Goal: Information Seeking & Learning: Find specific page/section

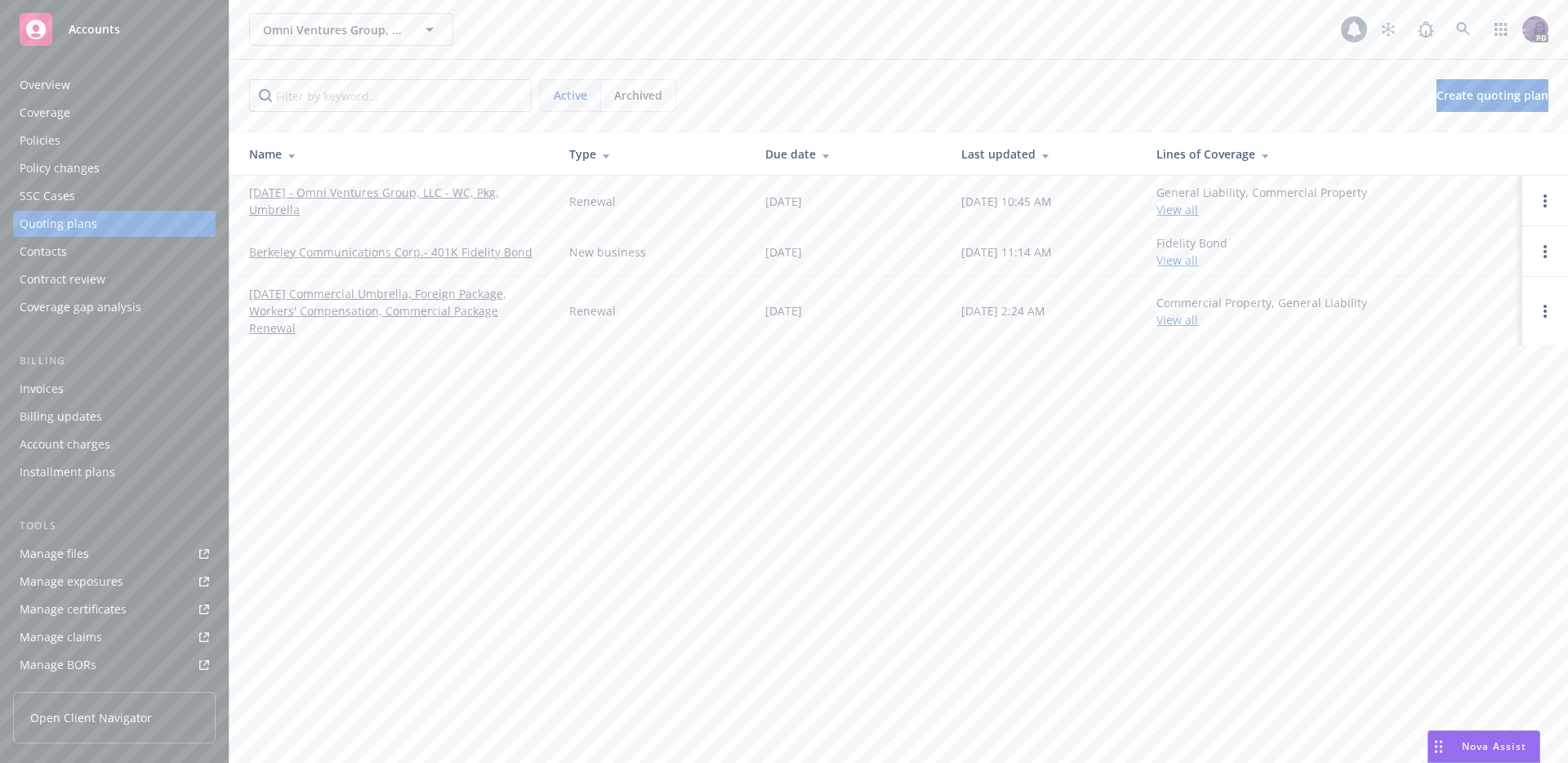
drag, startPoint x: 643, startPoint y: 89, endPoint x: 626, endPoint y: 118, distance: 33.6
click at [643, 89] on span "Archived" at bounding box center [638, 94] width 49 height 17
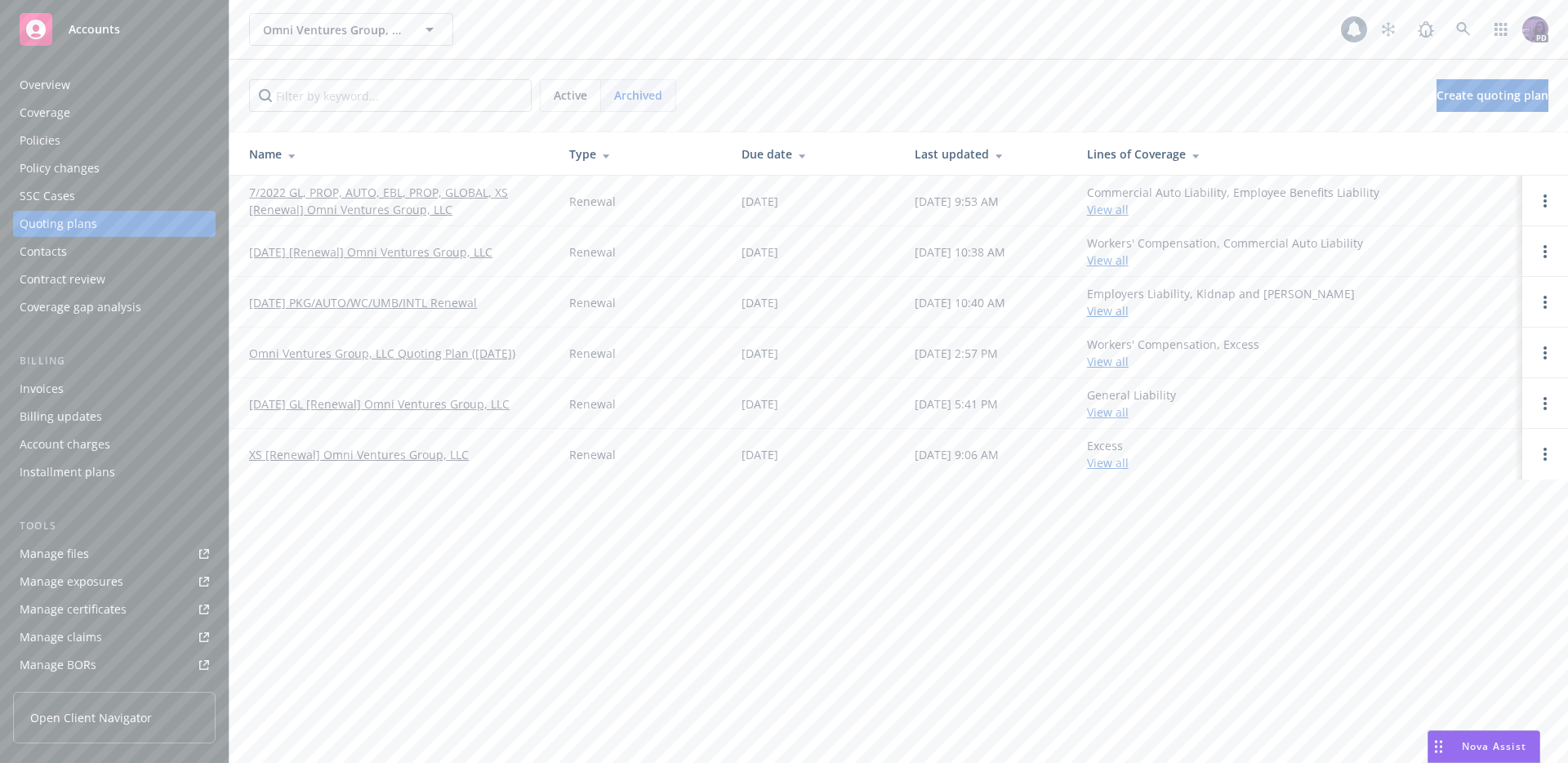
click at [419, 405] on link "[DATE] GL [Renewal] Omni Ventures Group, LLC" at bounding box center [379, 403] width 260 height 17
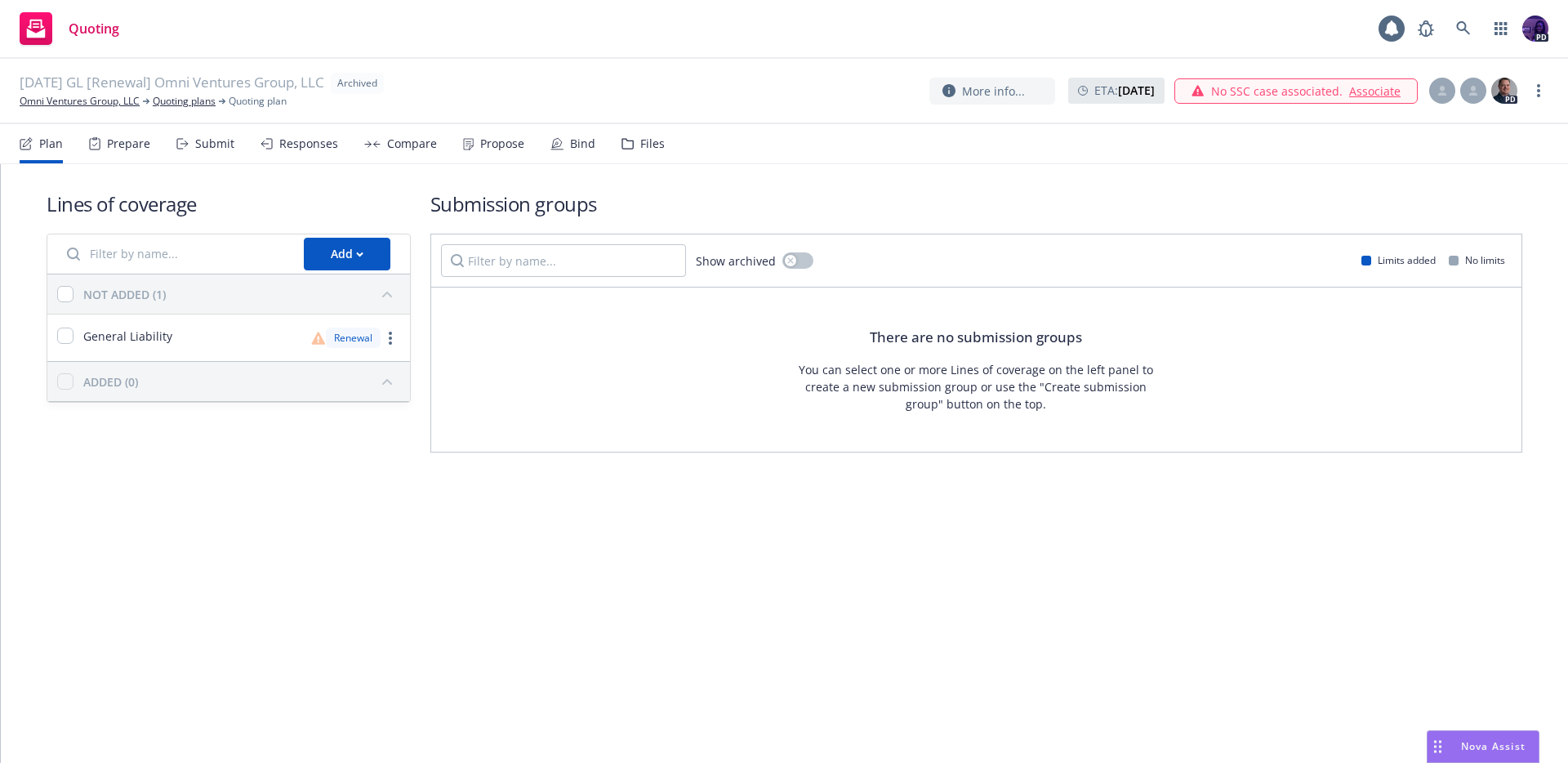
click at [401, 150] on div "Compare" at bounding box center [412, 143] width 49 height 13
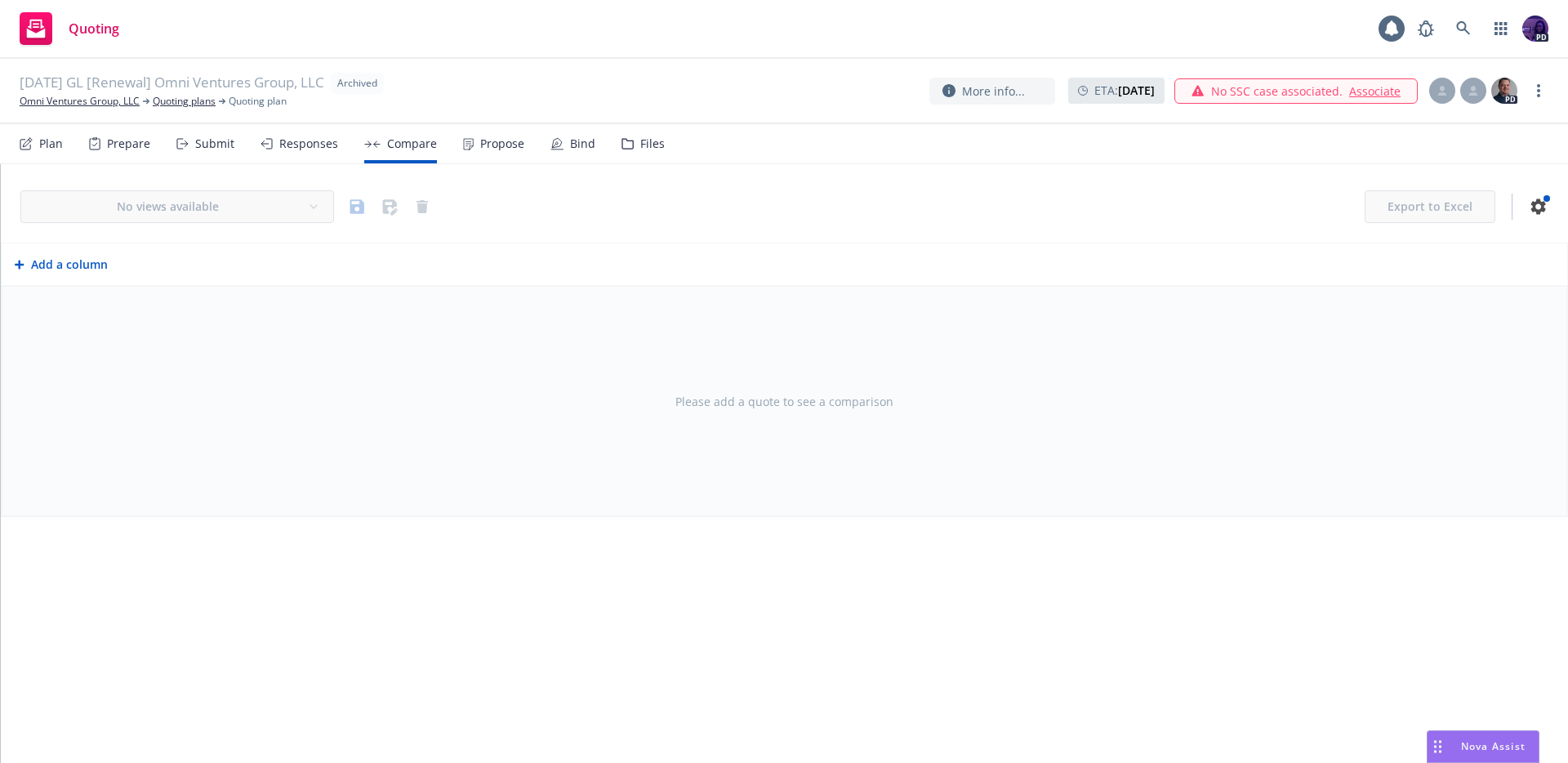
click at [508, 149] on div "Propose" at bounding box center [502, 143] width 45 height 13
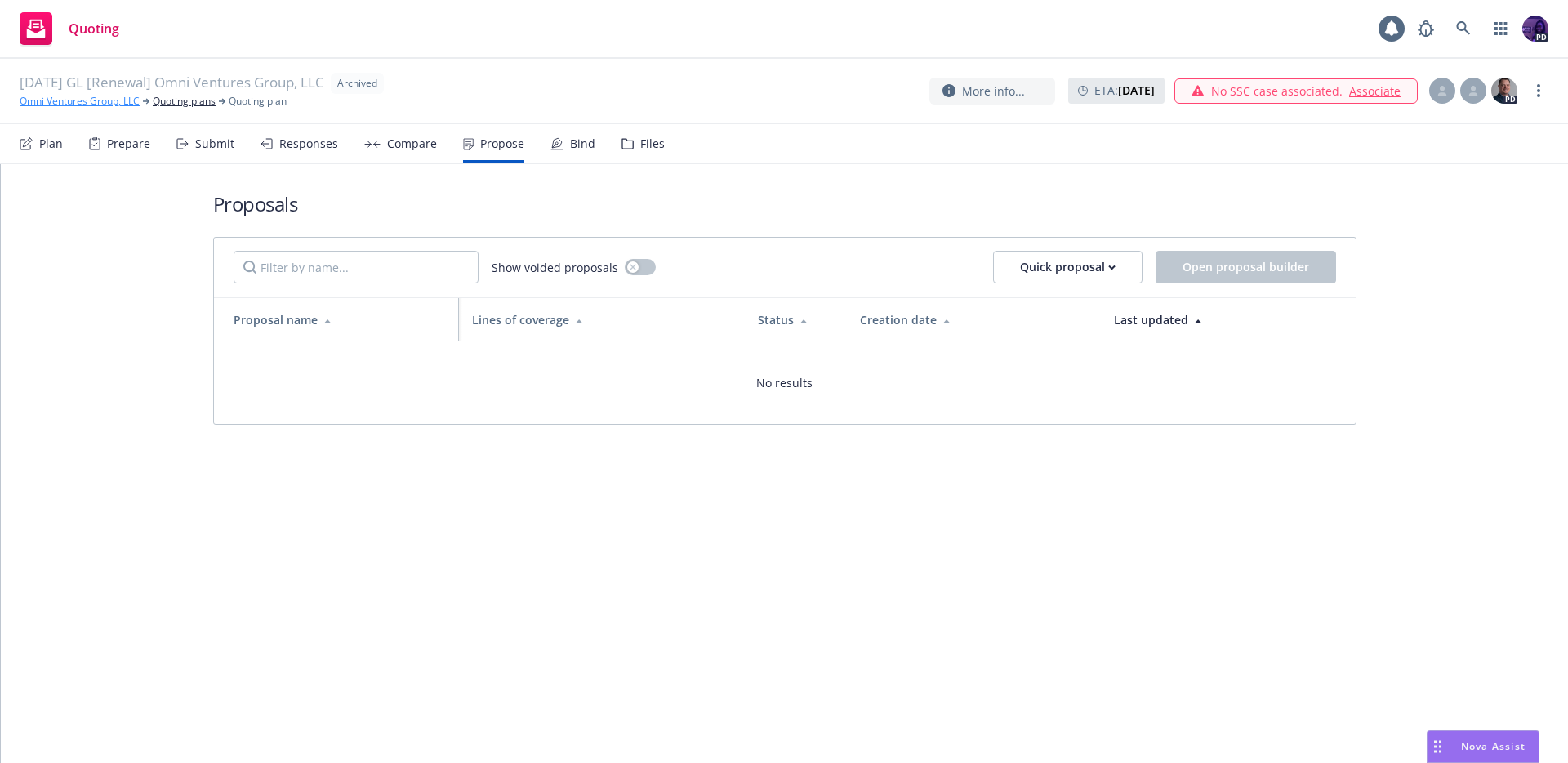
click at [112, 102] on link "Omni Ventures Group, LLC" at bounding box center [79, 101] width 120 height 15
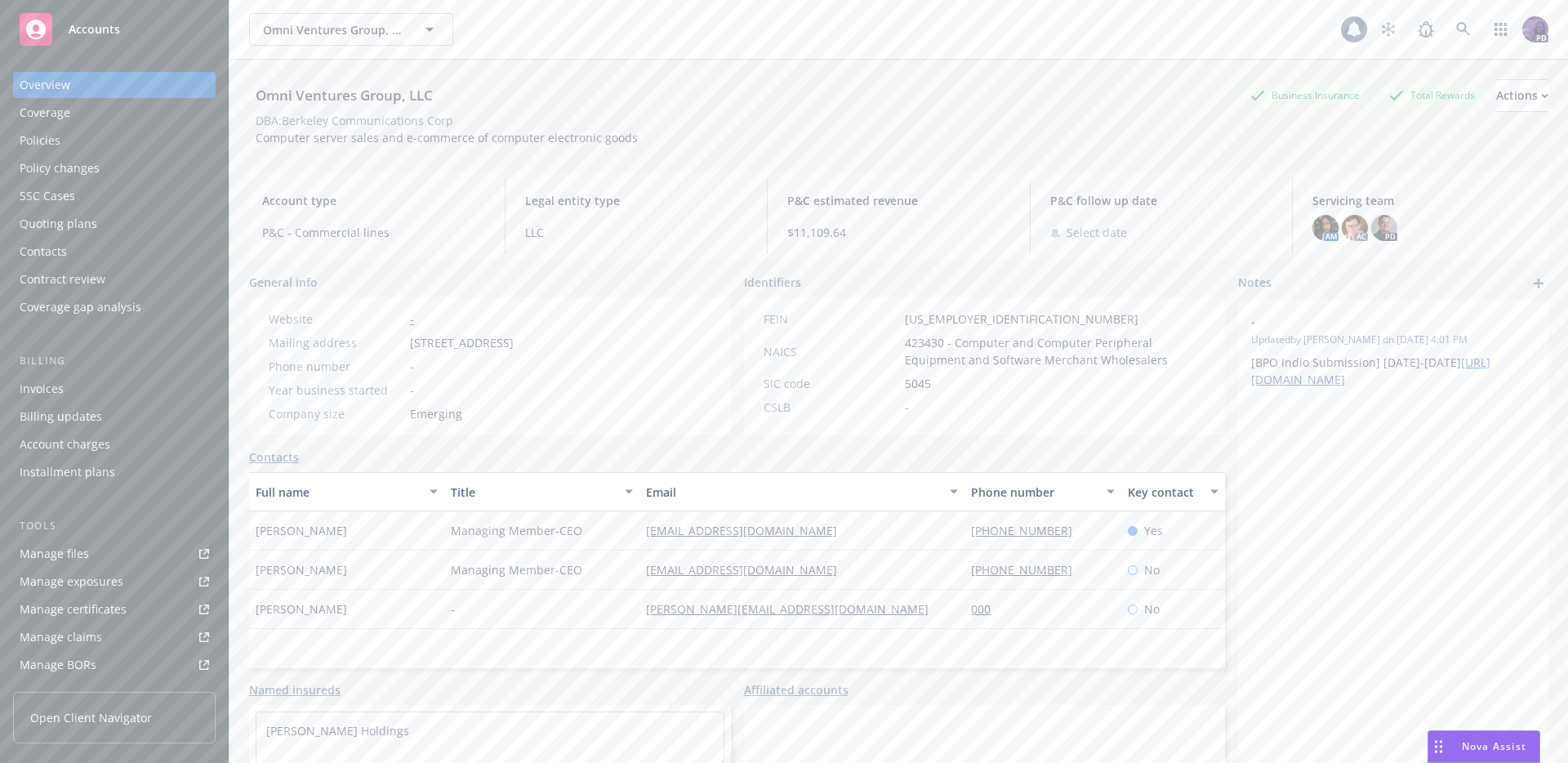
click at [544, 13] on div "Omni Ventures Group, LLC Omni Ventures Group, LLC" at bounding box center [795, 29] width 1092 height 33
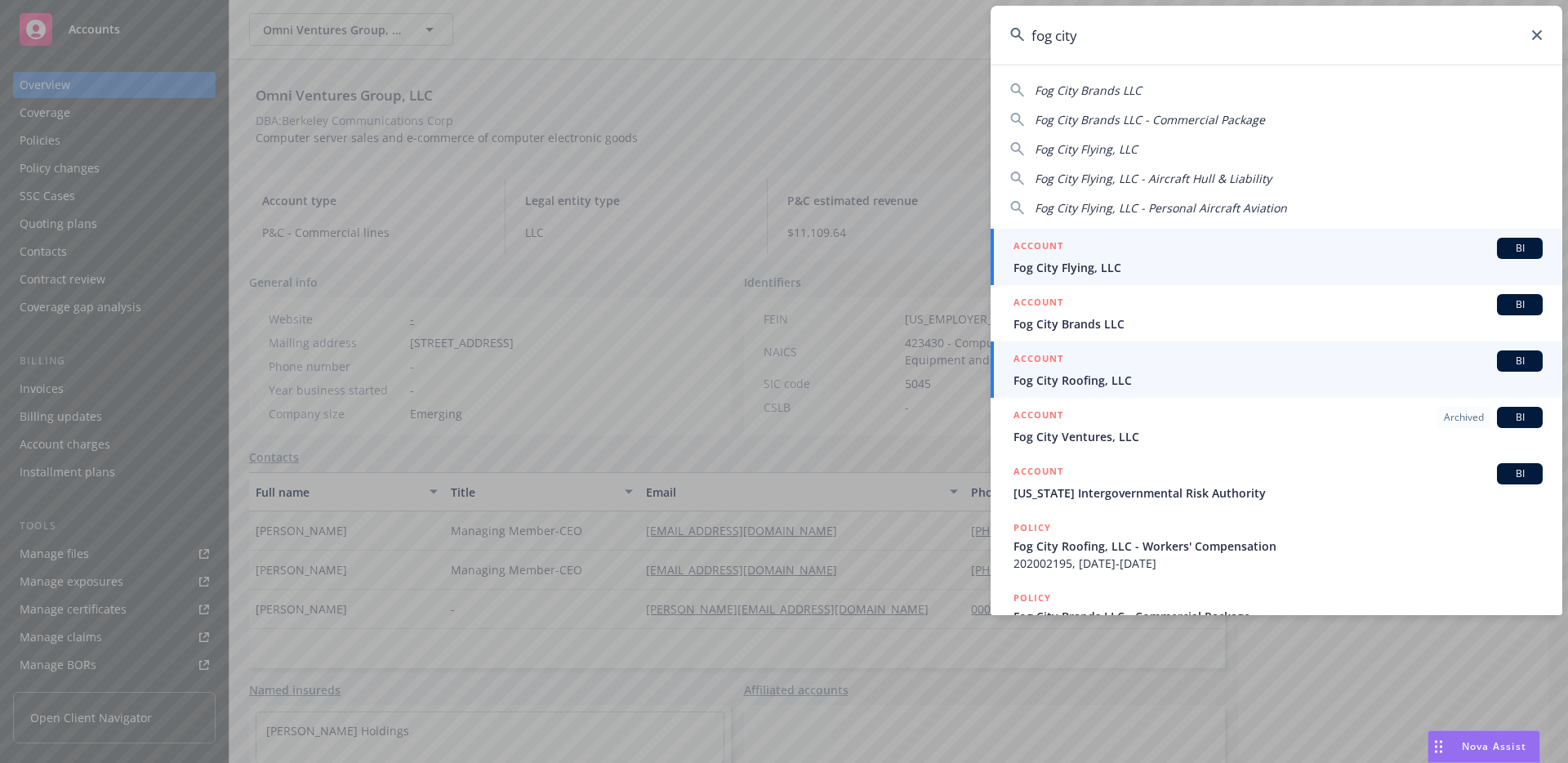
type input "fog city"
click at [1133, 362] on div "ACCOUNT BI" at bounding box center [1278, 360] width 530 height 21
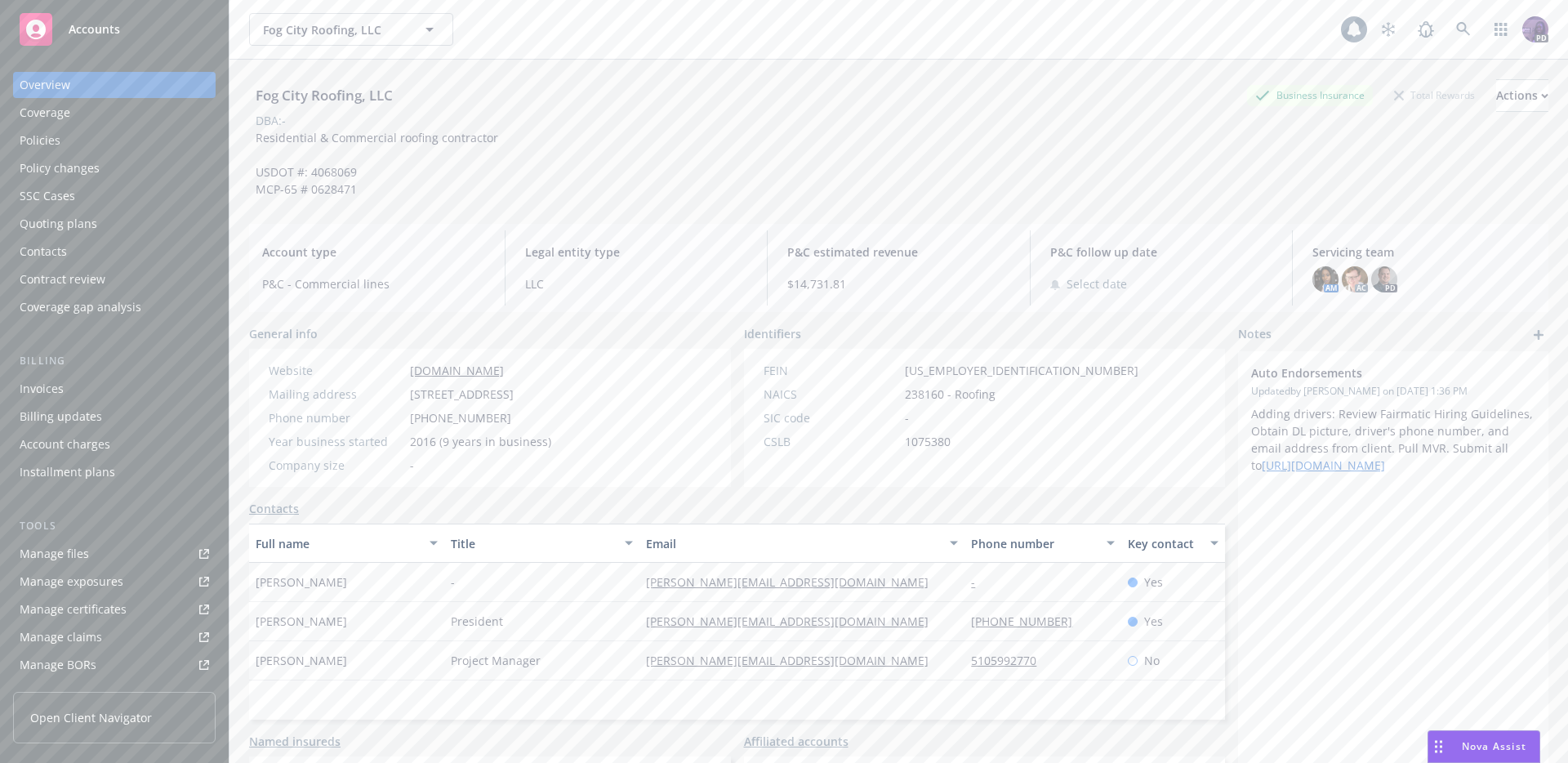
click at [76, 145] on div "Policies" at bounding box center [114, 141] width 189 height 26
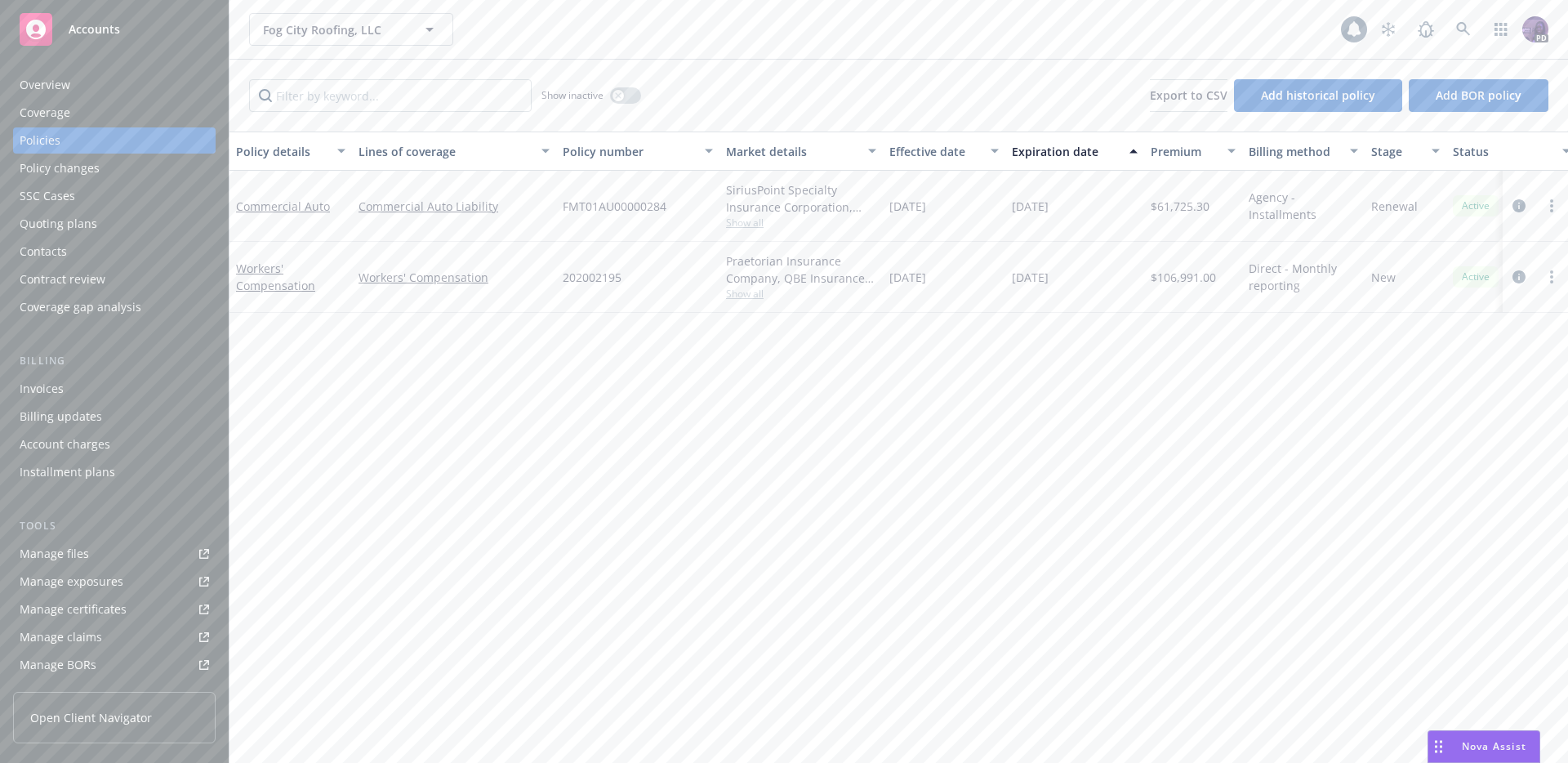
click at [744, 229] on span "Show all" at bounding box center [802, 223] width 150 height 14
click at [455, 504] on div "Policy details Lines of coverage Policy number Market details Effective date Ex…" at bounding box center [899, 447] width 1339 height 631
